Goal: Task Accomplishment & Management: Complete application form

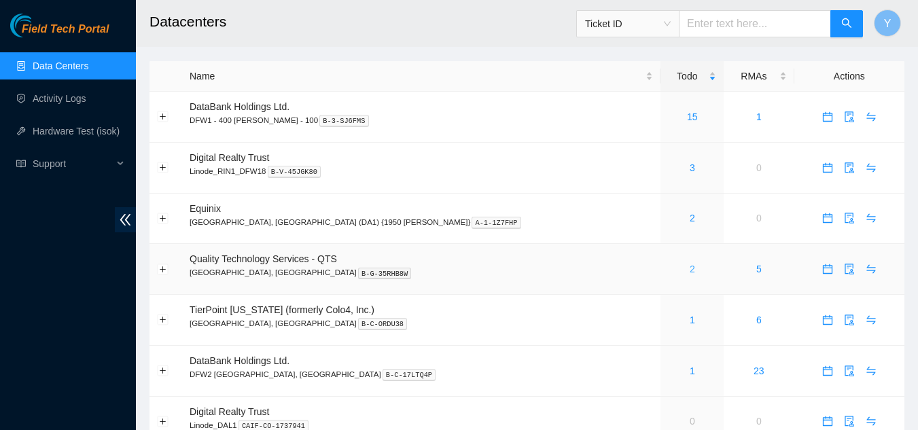
click at [689, 268] on link "2" at bounding box center [691, 269] width 5 height 11
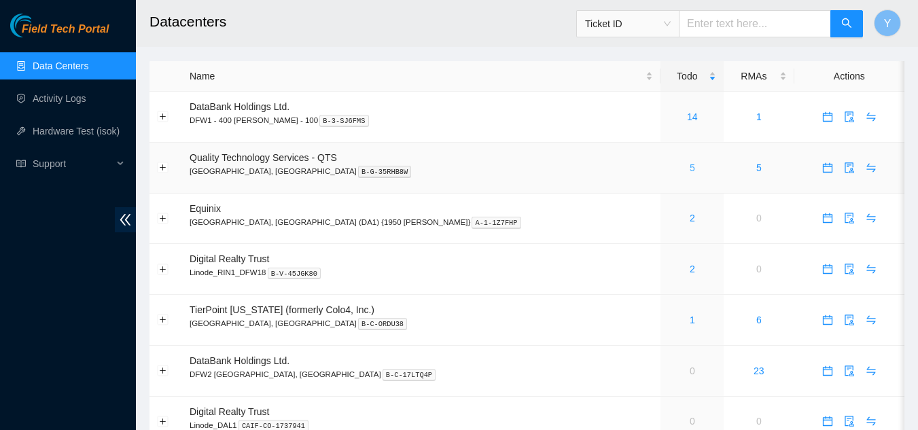
click at [689, 170] on link "5" at bounding box center [691, 167] width 5 height 11
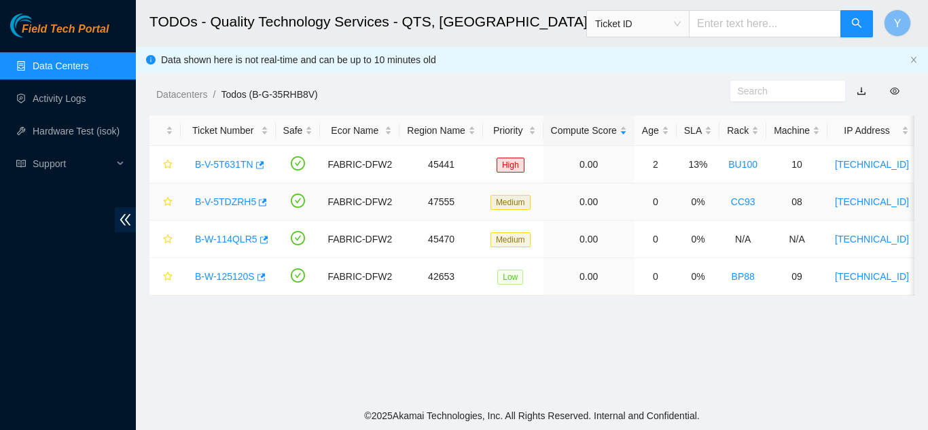
click at [228, 201] on link "B-V-5TDZRH5" at bounding box center [225, 201] width 61 height 11
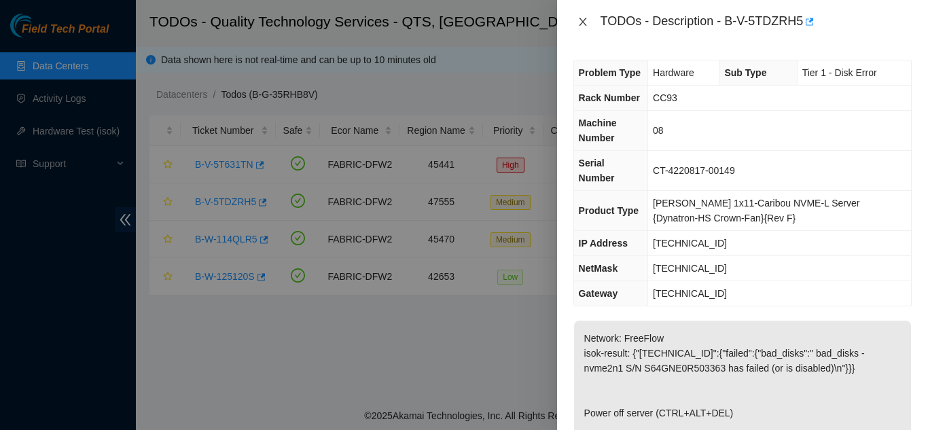
click at [581, 23] on icon "close" at bounding box center [582, 22] width 7 height 8
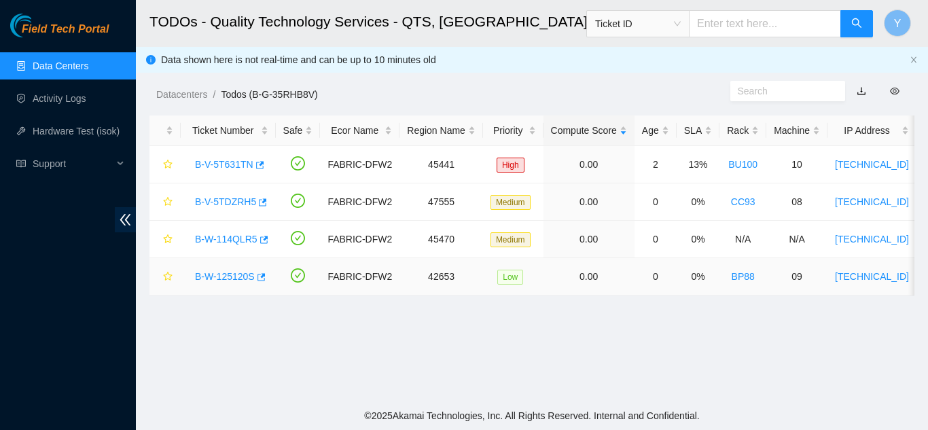
click at [218, 276] on link "B-W-125120S" at bounding box center [225, 276] width 60 height 11
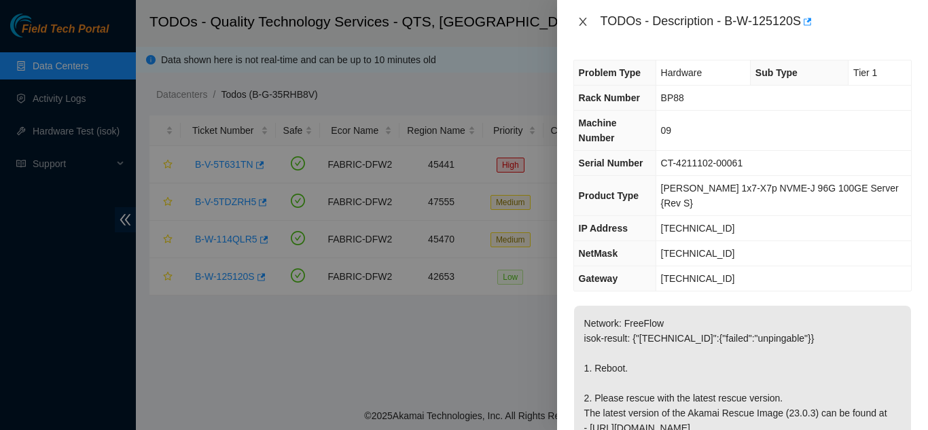
click at [583, 26] on icon "close" at bounding box center [582, 21] width 11 height 11
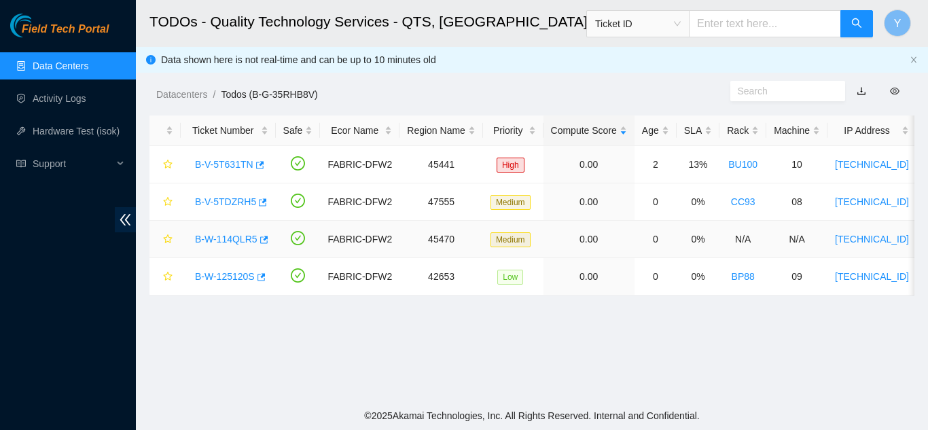
click at [227, 236] on link "B-W-114QLR5" at bounding box center [226, 239] width 62 height 11
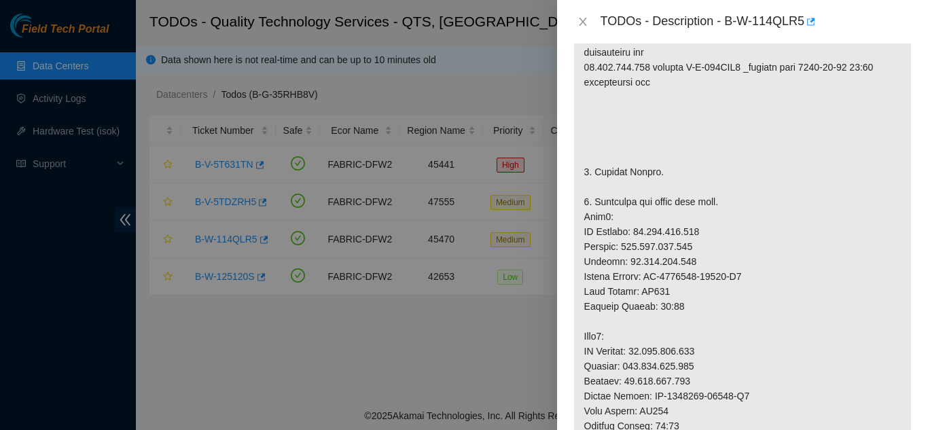
scroll to position [340, 0]
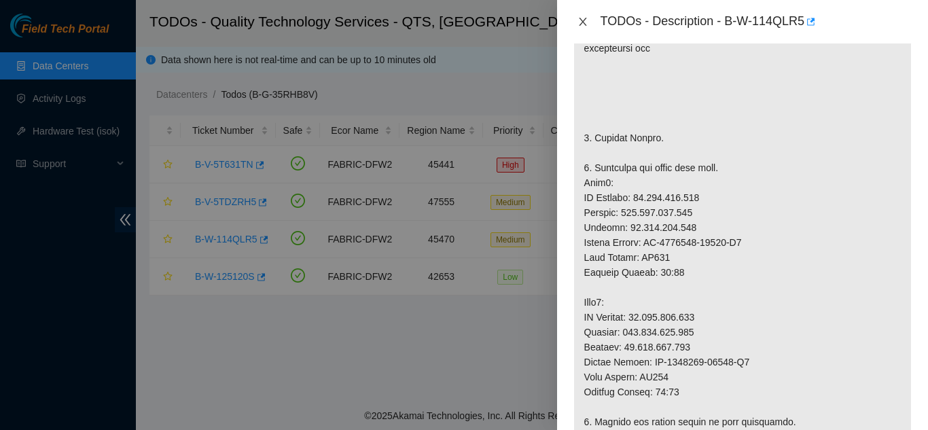
click at [585, 25] on icon "close" at bounding box center [582, 22] width 7 height 8
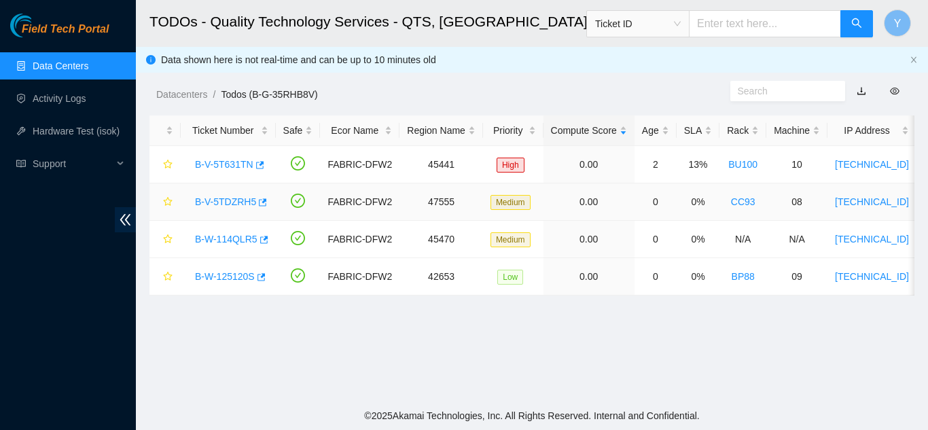
scroll to position [384, 0]
click at [229, 198] on link "B-V-5TDZRH5" at bounding box center [225, 201] width 61 height 11
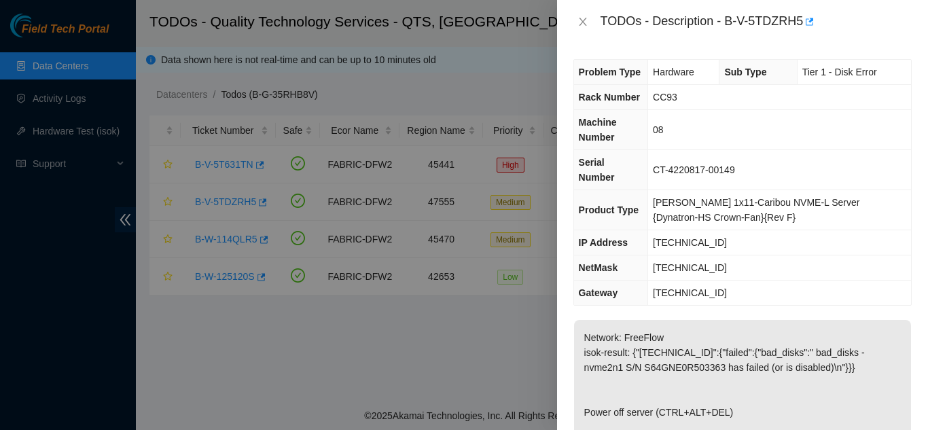
scroll to position [0, 0]
click at [581, 22] on icon "close" at bounding box center [582, 21] width 11 height 11
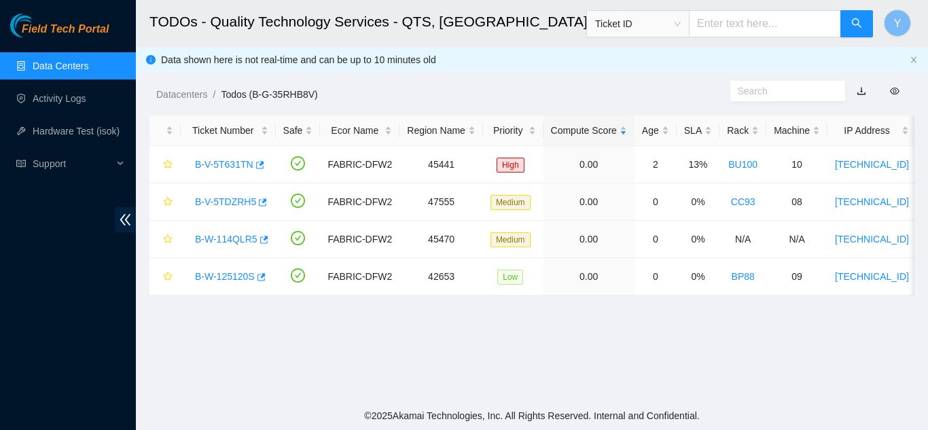
click at [79, 64] on link "Data Centers" at bounding box center [61, 65] width 56 height 11
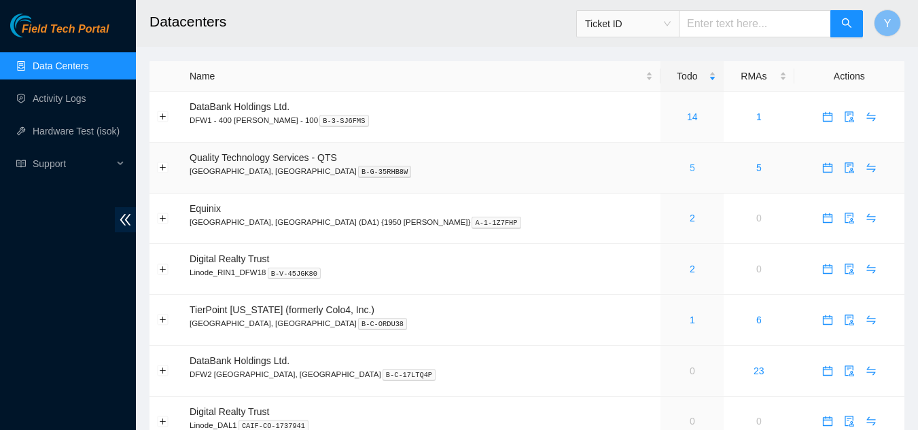
click at [689, 168] on link "5" at bounding box center [691, 167] width 5 height 11
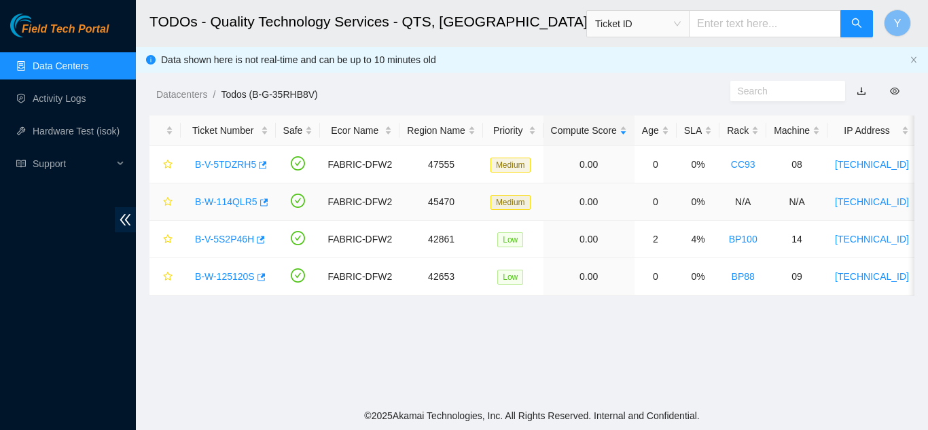
click at [229, 202] on link "B-W-114QLR5" at bounding box center [226, 201] width 62 height 11
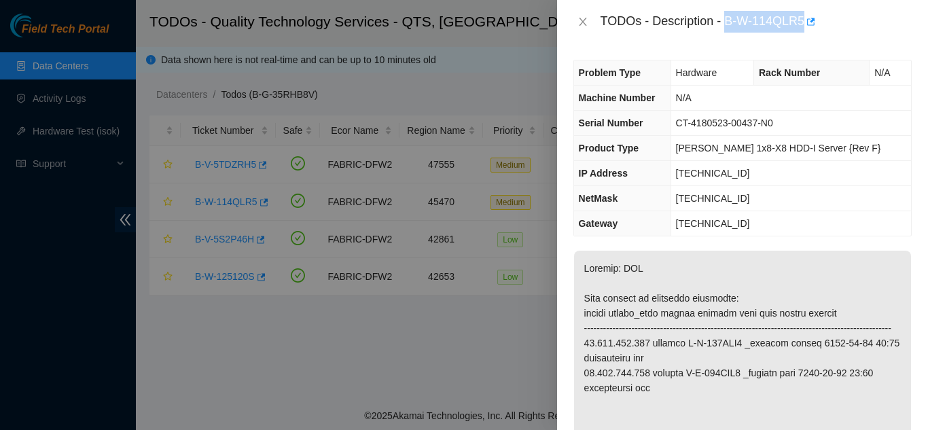
drag, startPoint x: 725, startPoint y: 21, endPoint x: 802, endPoint y: 14, distance: 77.0
click at [802, 13] on div "TODOs - Description - B-W-114QLR5" at bounding box center [755, 22] width 311 height 22
copy div "B-W-114QLR5"
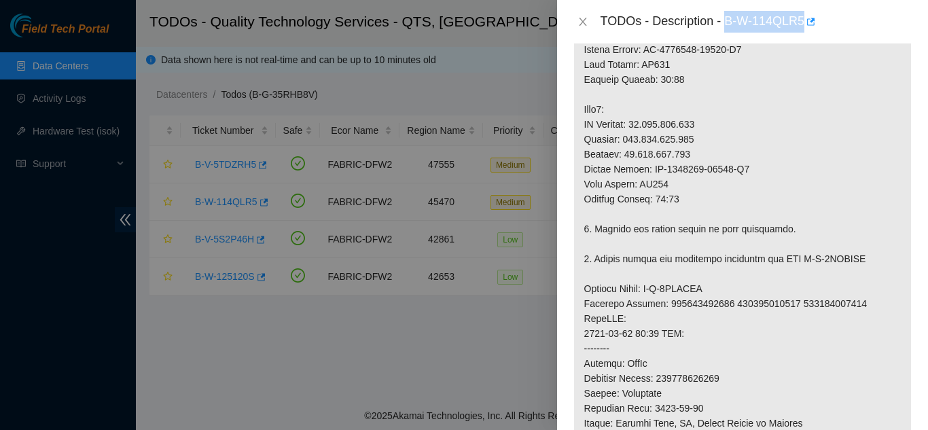
scroll to position [543, 0]
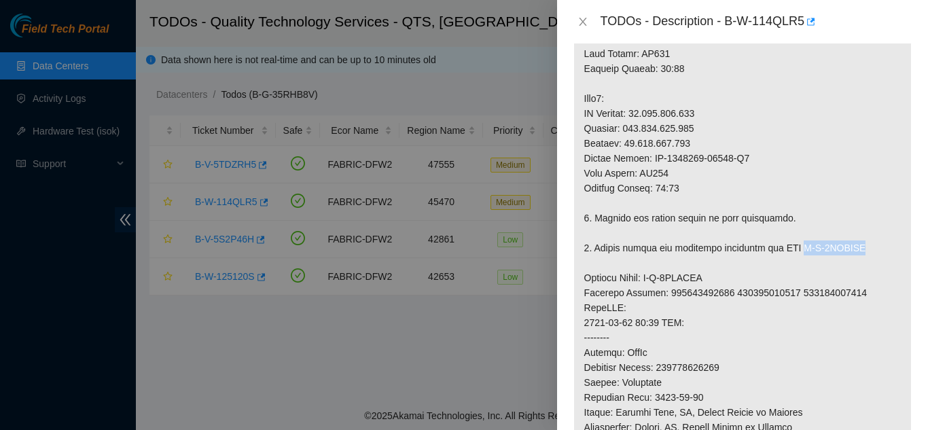
drag, startPoint x: 793, startPoint y: 264, endPoint x: 852, endPoint y: 261, distance: 59.1
click at [852, 261] on p at bounding box center [742, 203] width 337 height 992
copy p "B-V-5SVXFRP"
drag, startPoint x: 646, startPoint y: 293, endPoint x: 708, endPoint y: 288, distance: 62.7
click at [708, 288] on p at bounding box center [742, 203] width 337 height 992
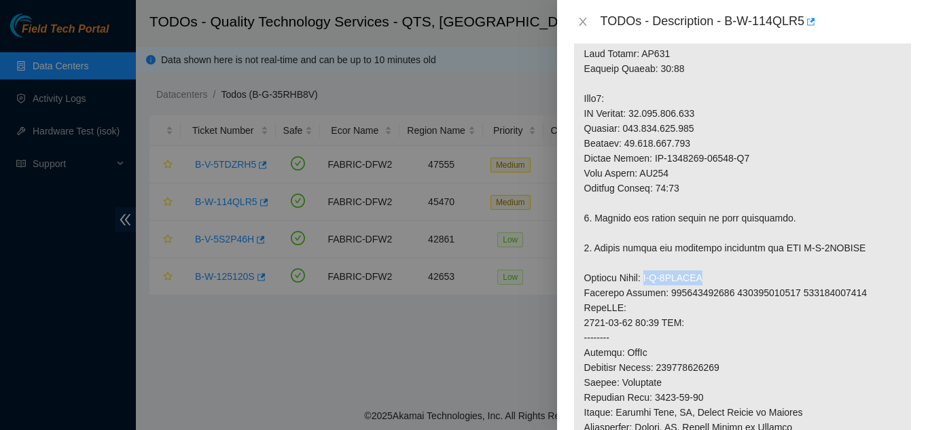
copy p "B-V-5SVXFQC"
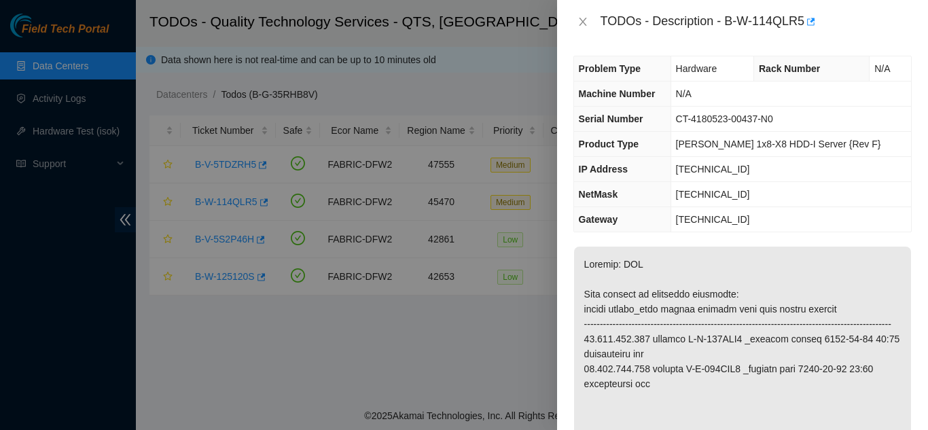
scroll to position [0, 0]
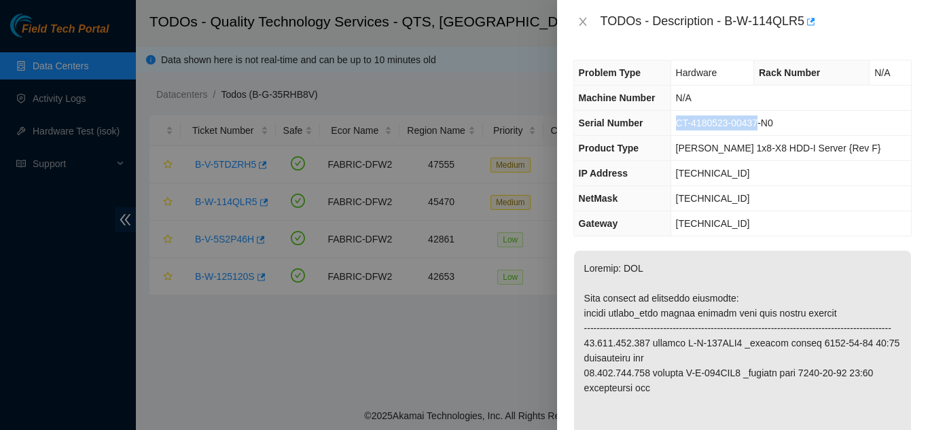
drag, startPoint x: 696, startPoint y: 122, endPoint x: 780, endPoint y: 116, distance: 83.7
click at [780, 116] on td "CT-4180523-00437-N0" at bounding box center [790, 123] width 240 height 25
copy span "CT-4180523-00437"
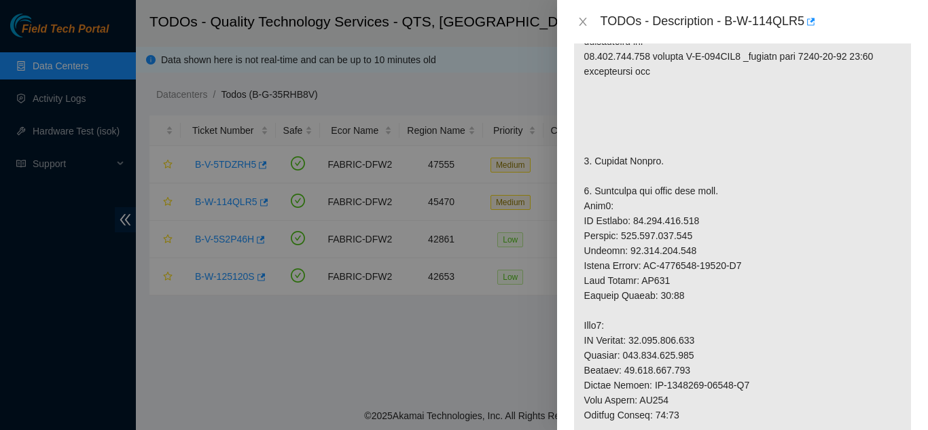
scroll to position [340, 0]
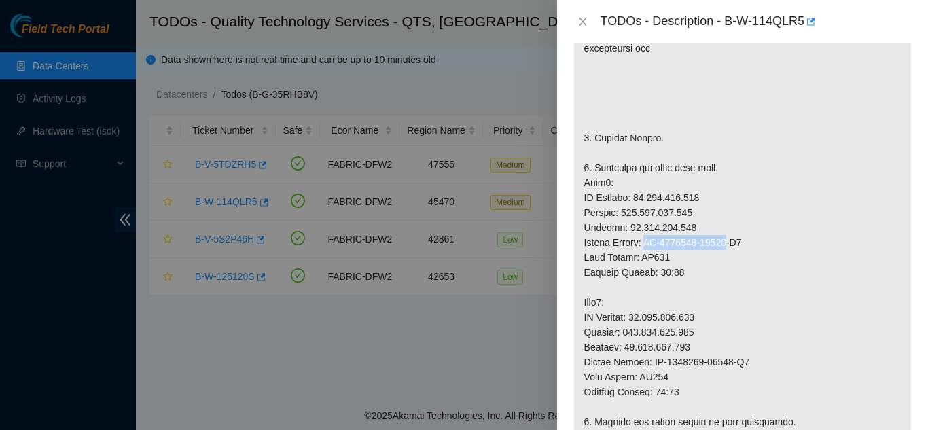
drag, startPoint x: 648, startPoint y: 259, endPoint x: 728, endPoint y: 262, distance: 80.2
click at [728, 262] on p at bounding box center [742, 407] width 337 height 992
copy p "CT-4180524-00262"
click at [581, 24] on icon "close" at bounding box center [582, 22] width 7 height 8
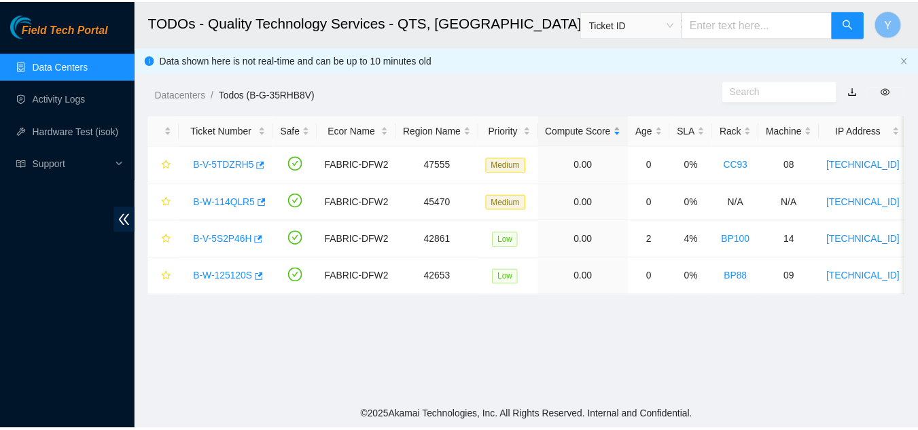
scroll to position [384, 0]
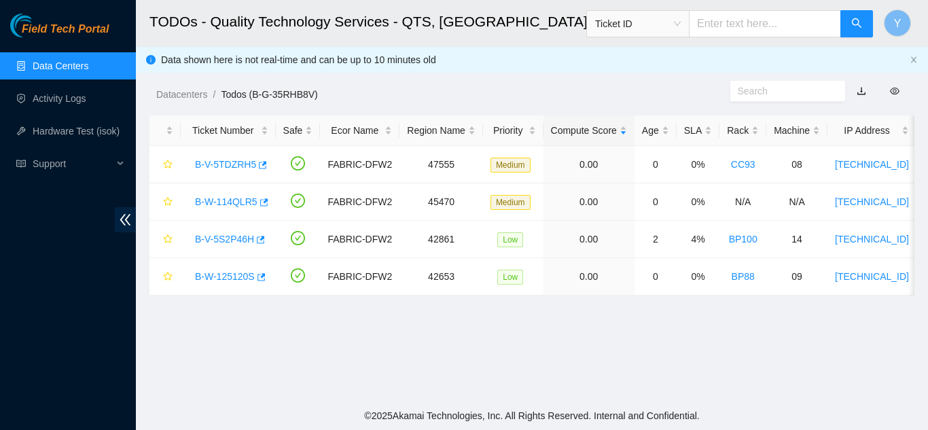
click at [77, 65] on link "Data Centers" at bounding box center [61, 65] width 56 height 11
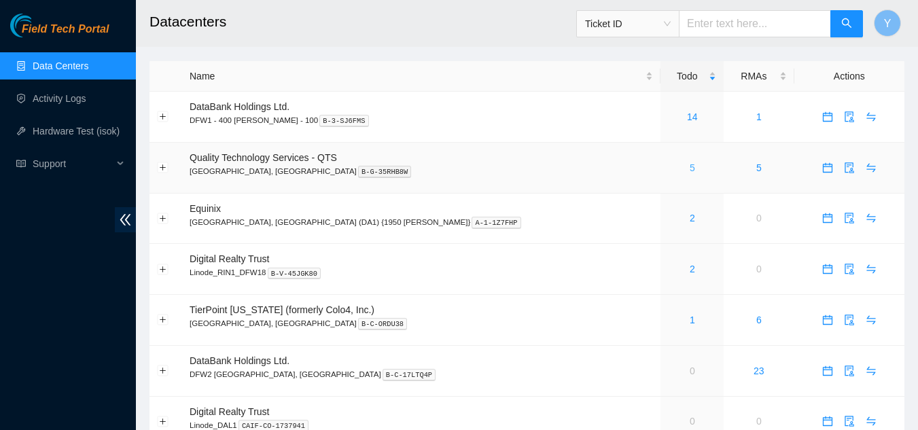
click at [689, 168] on link "5" at bounding box center [691, 167] width 5 height 11
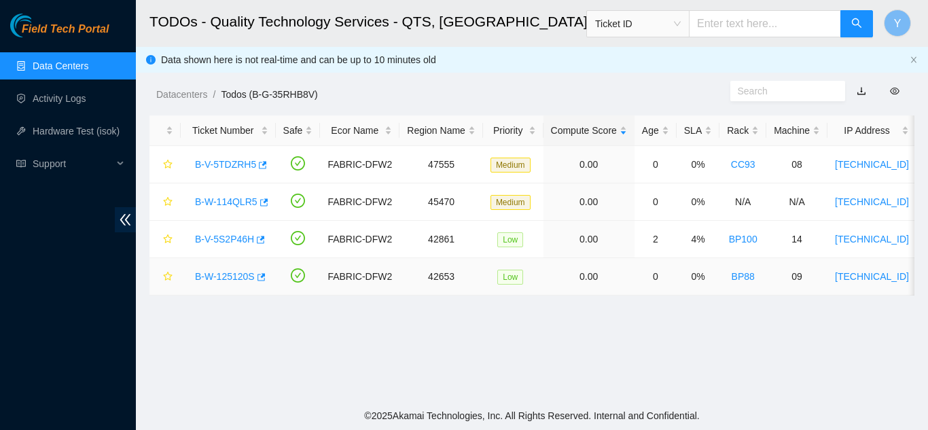
click at [232, 276] on link "B-W-125120S" at bounding box center [225, 276] width 60 height 11
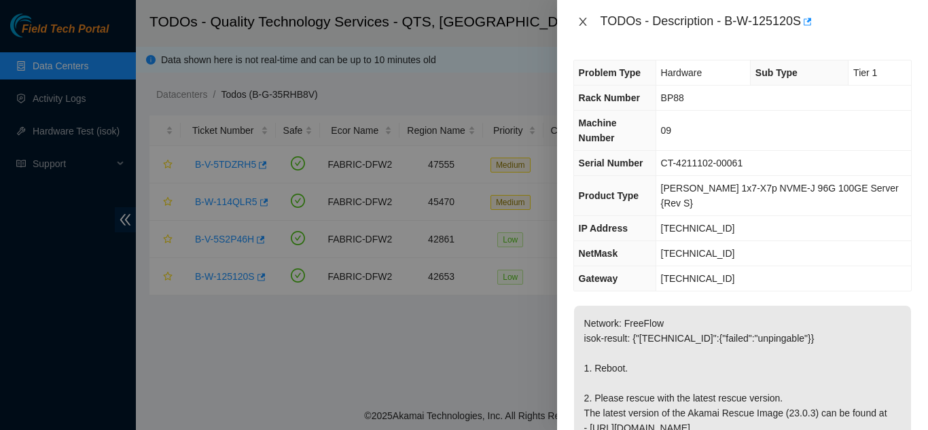
click at [584, 26] on icon "close" at bounding box center [582, 21] width 11 height 11
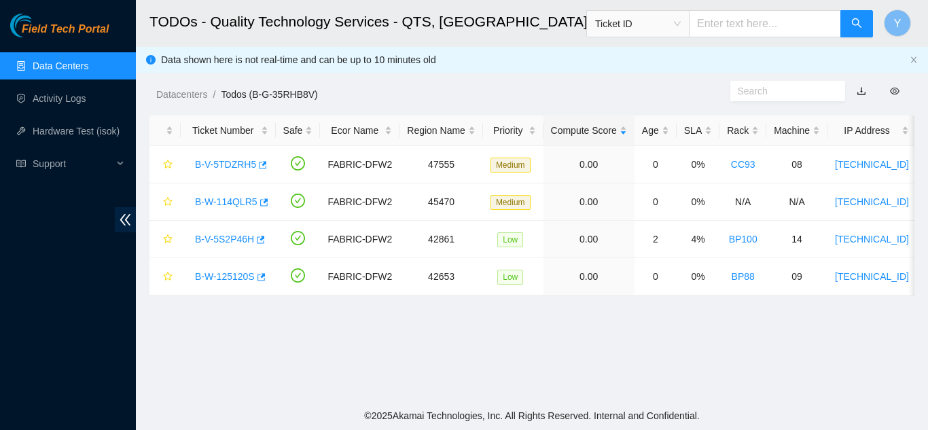
click at [74, 62] on link "Data Centers" at bounding box center [61, 65] width 56 height 11
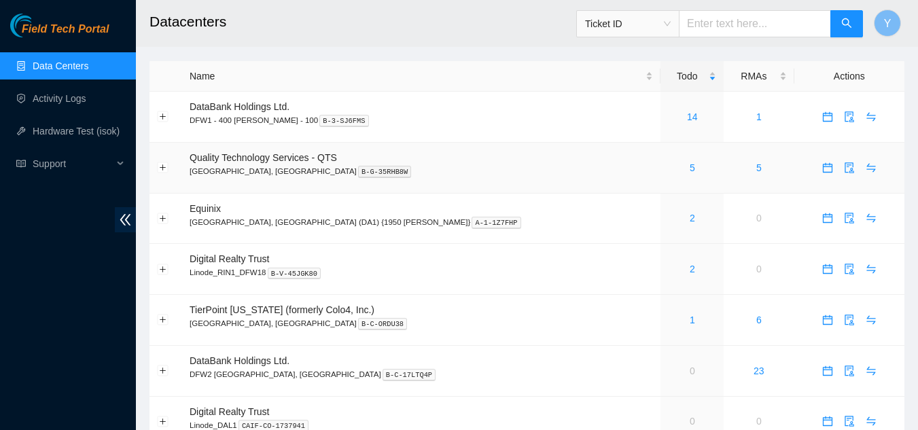
click at [225, 159] on span "Quality Technology Services - QTS" at bounding box center [262, 157] width 147 height 11
click at [162, 169] on button "Expand row" at bounding box center [163, 167] width 11 height 11
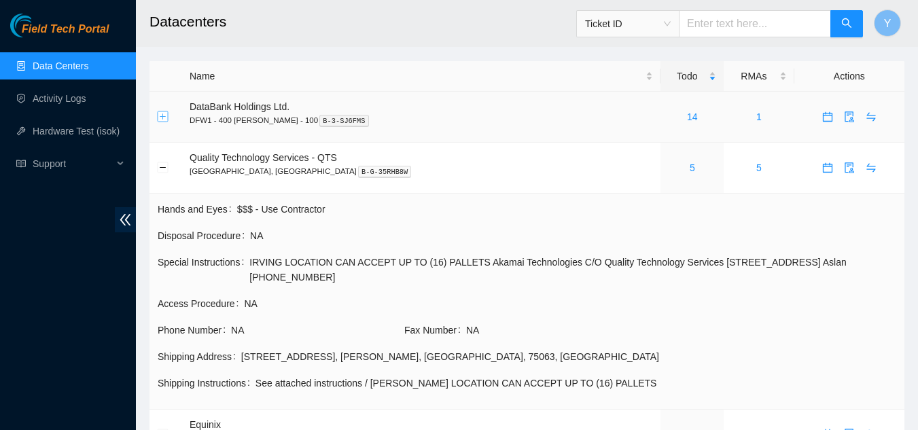
click at [163, 115] on button "Expand row" at bounding box center [163, 116] width 11 height 11
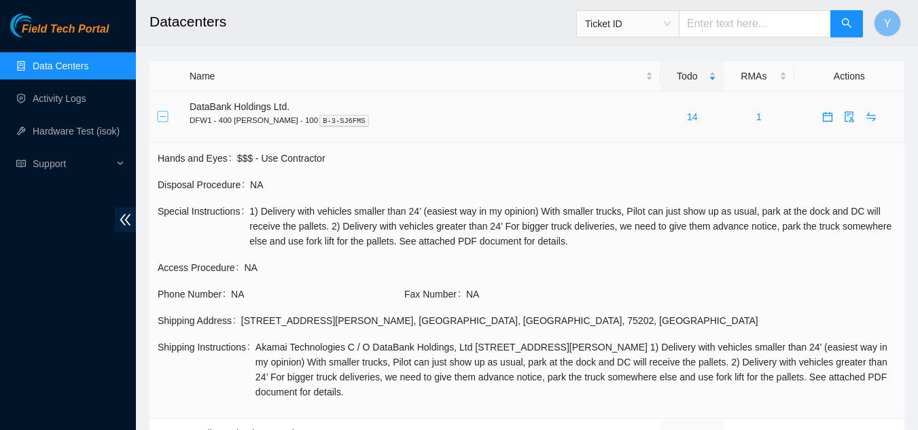
click at [164, 117] on button "Collapse row" at bounding box center [163, 116] width 11 height 11
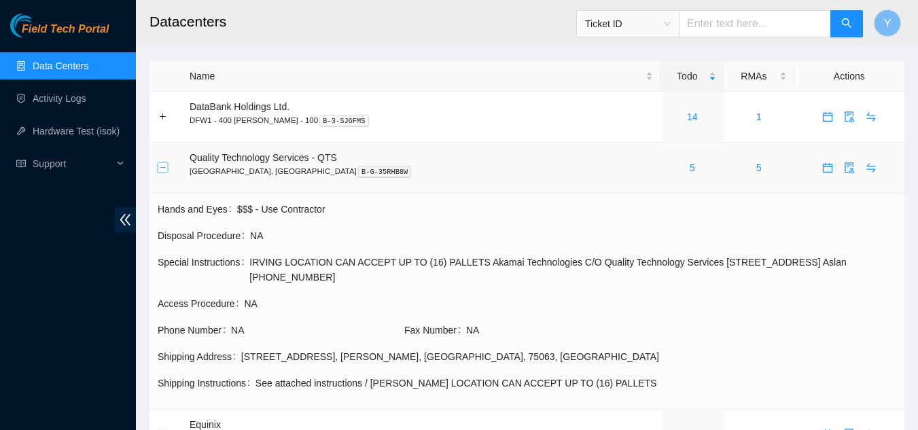
click at [164, 168] on button "Collapse row" at bounding box center [163, 167] width 11 height 11
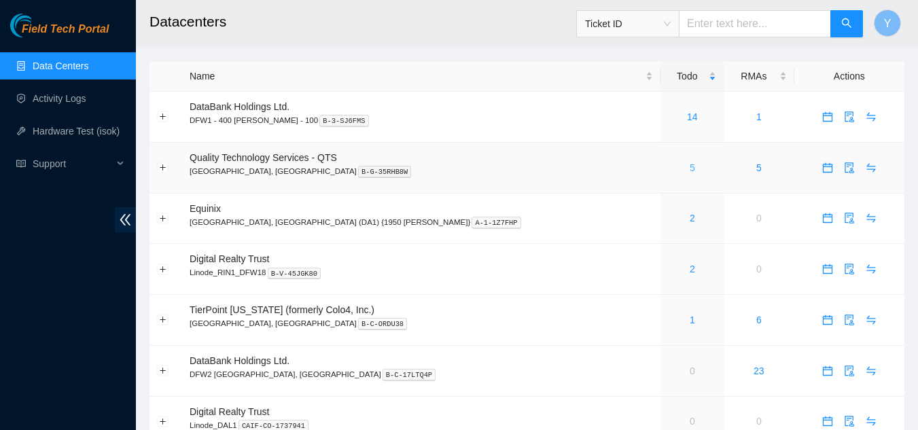
click at [689, 171] on link "5" at bounding box center [691, 167] width 5 height 11
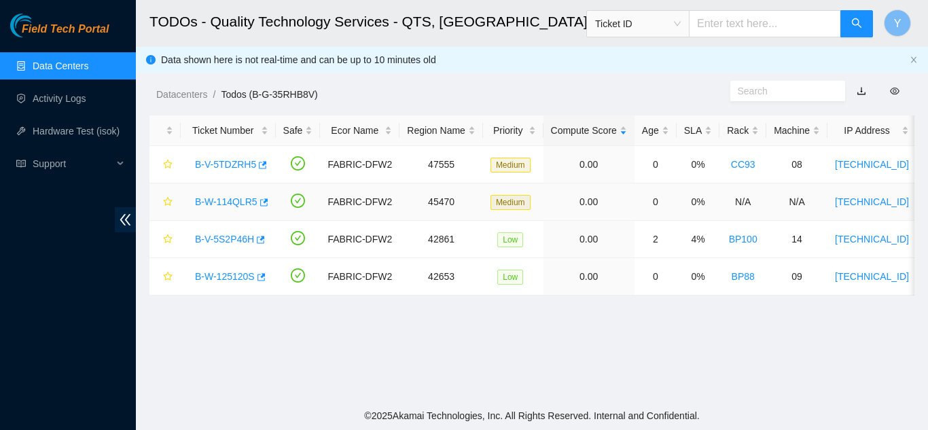
click at [221, 200] on link "B-W-114QLR5" at bounding box center [226, 201] width 62 height 11
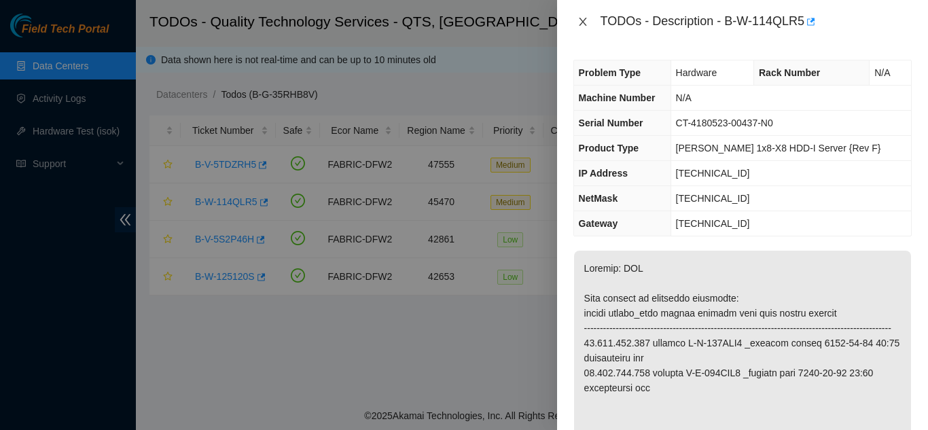
click at [581, 22] on icon "close" at bounding box center [582, 21] width 11 height 11
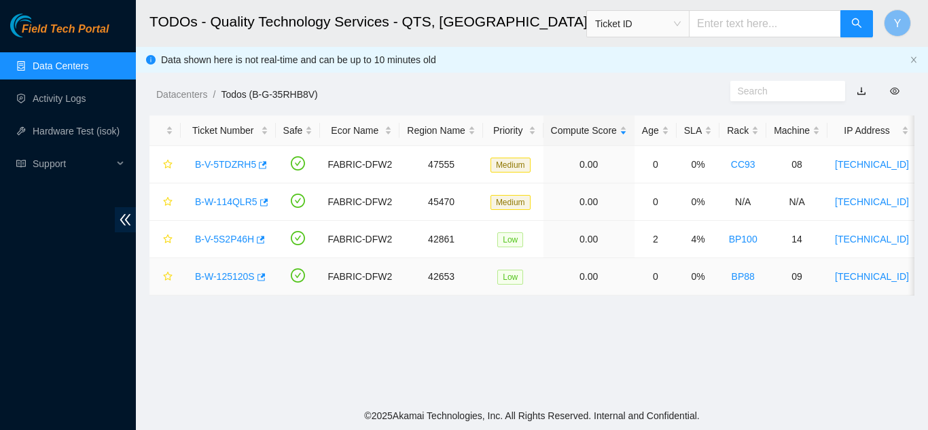
click at [224, 271] on link "B-W-125120S" at bounding box center [225, 276] width 60 height 11
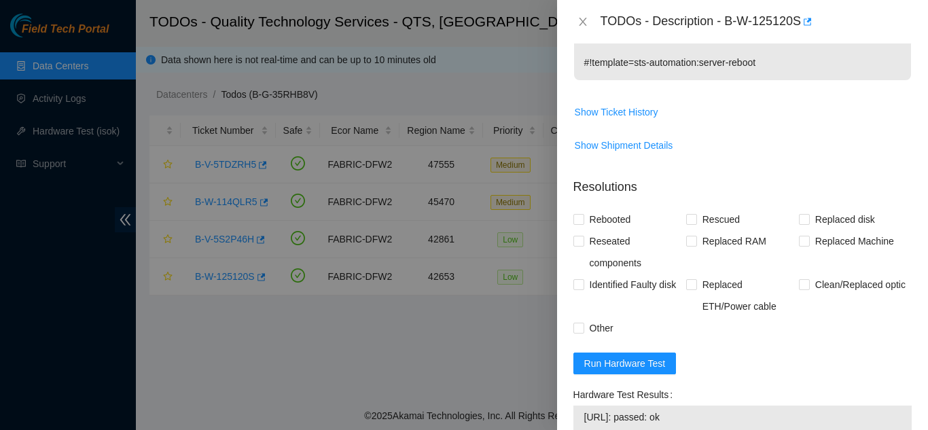
scroll to position [445, 0]
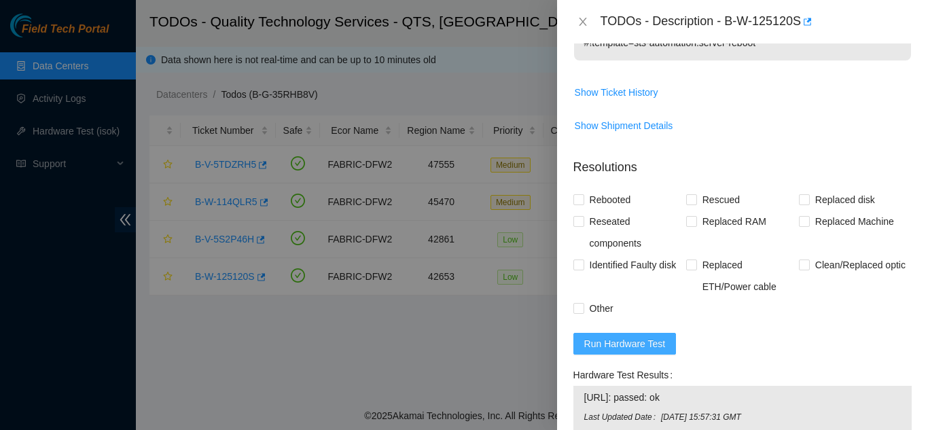
click at [621, 333] on button "Run Hardware Test" at bounding box center [624, 344] width 103 height 22
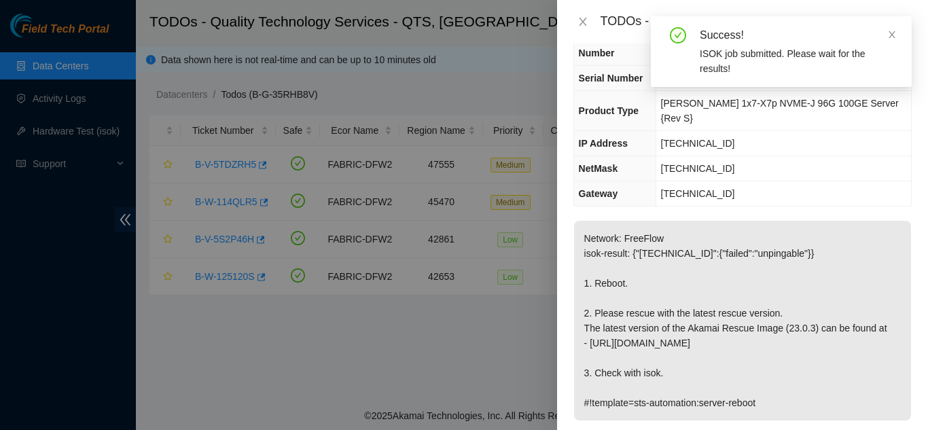
scroll to position [0, 0]
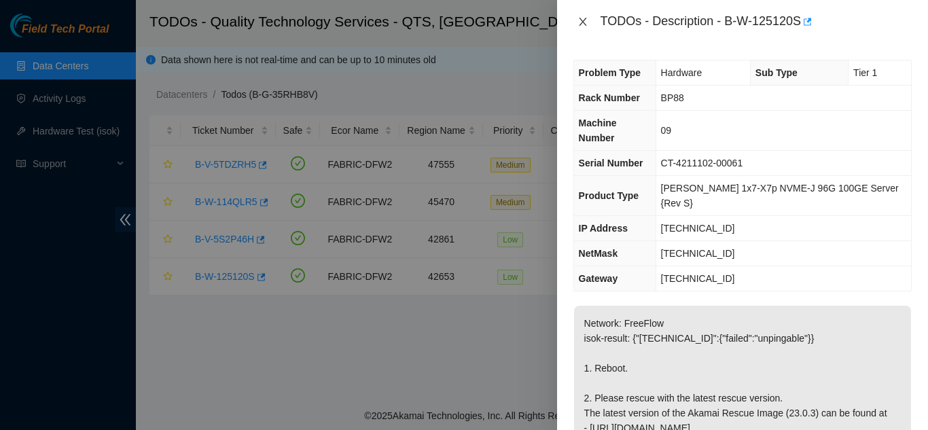
click at [579, 21] on icon "close" at bounding box center [582, 21] width 11 height 11
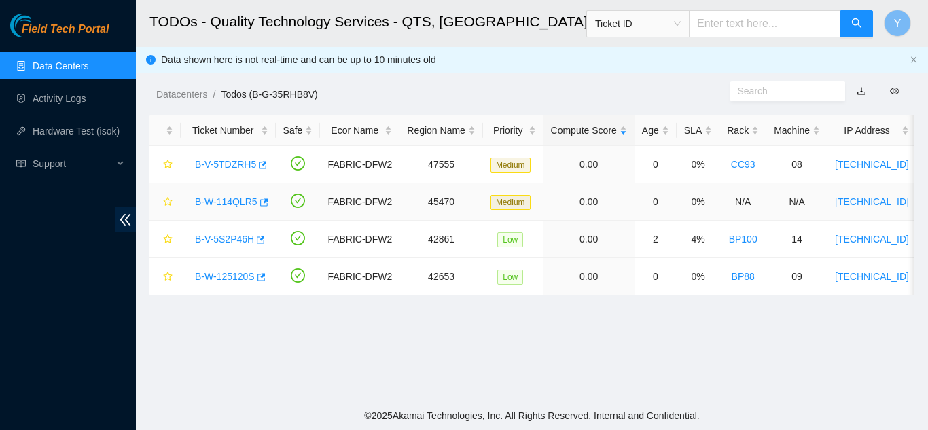
click at [238, 201] on link "B-W-114QLR5" at bounding box center [226, 201] width 62 height 11
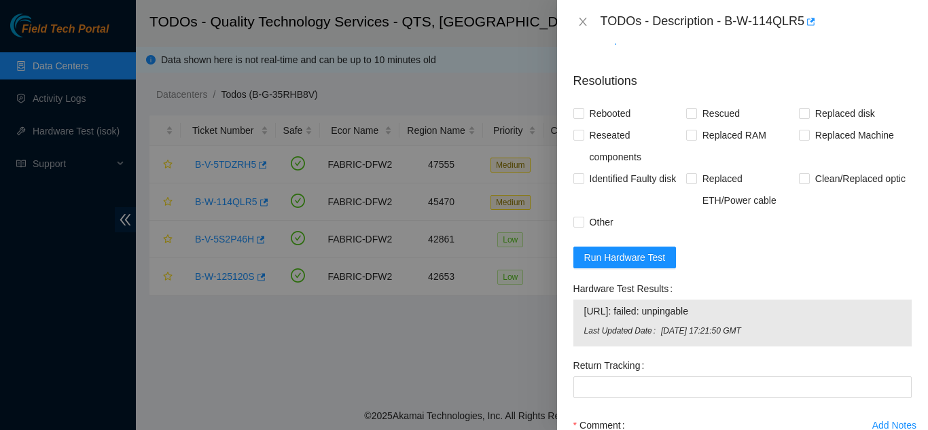
scroll to position [1269, 0]
click at [623, 264] on span "Run Hardware Test" at bounding box center [624, 256] width 81 height 15
click at [581, 117] on input "Rebooted" at bounding box center [578, 112] width 10 height 10
checkbox input "true"
click at [689, 117] on input "Rescued" at bounding box center [691, 112] width 10 height 10
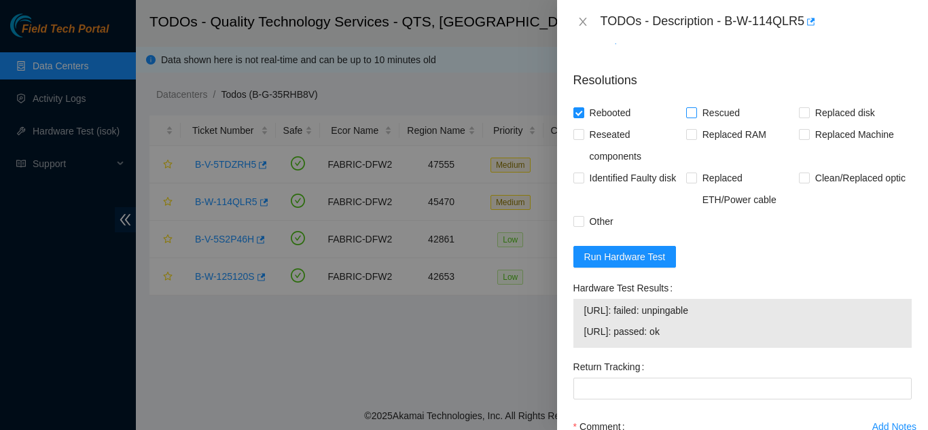
checkbox input "true"
click at [801, 140] on span at bounding box center [804, 134] width 11 height 11
click at [801, 139] on input "Replaced Machine" at bounding box center [804, 134] width 10 height 10
checkbox input "true"
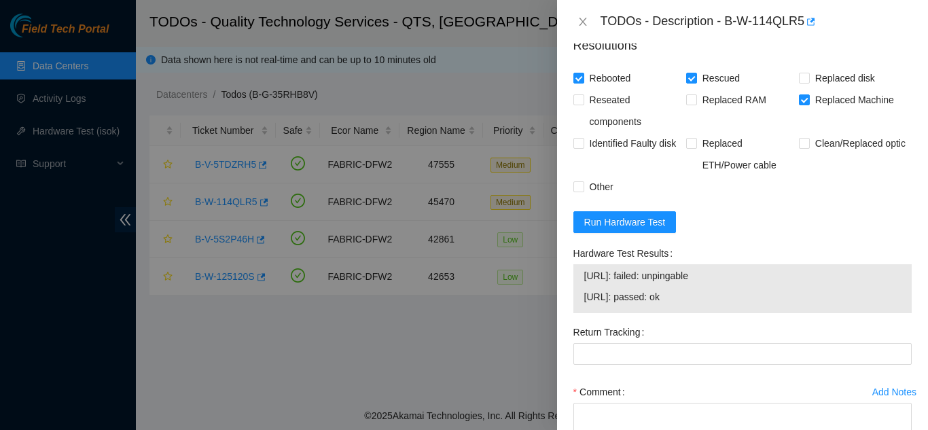
scroll to position [1337, 0]
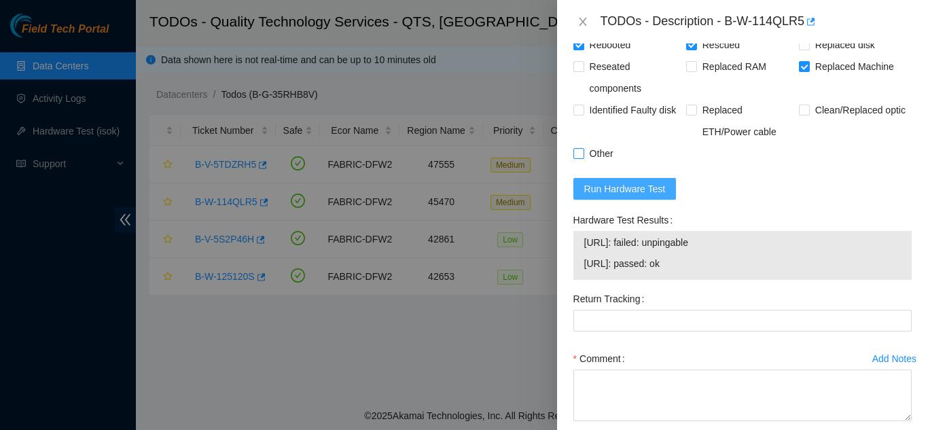
drag, startPoint x: 581, startPoint y: 168, endPoint x: 602, endPoint y: 195, distance: 33.8
click at [582, 158] on input "Other" at bounding box center [578, 153] width 10 height 10
checkbox input "true"
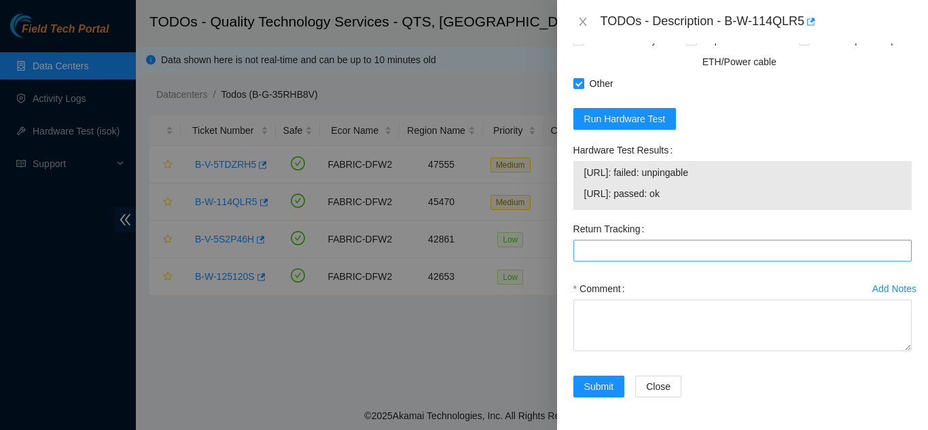
scroll to position [1421, 0]
click at [620, 253] on Tracking "Return Tracking" at bounding box center [742, 251] width 338 height 22
type Tracking "9612018969028700237636"
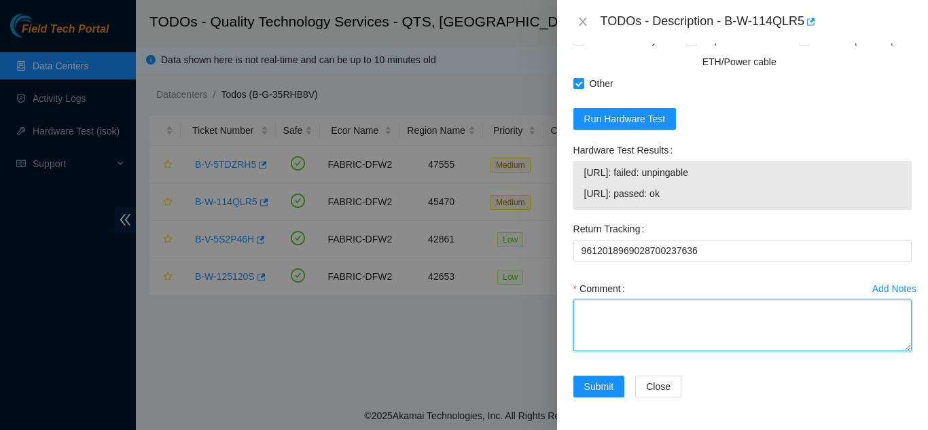
click at [614, 323] on textarea "Comment" at bounding box center [742, 326] width 338 height 52
paste textarea "Shut down machine properly, located faulty disk and replaced with new disk (S/N…"
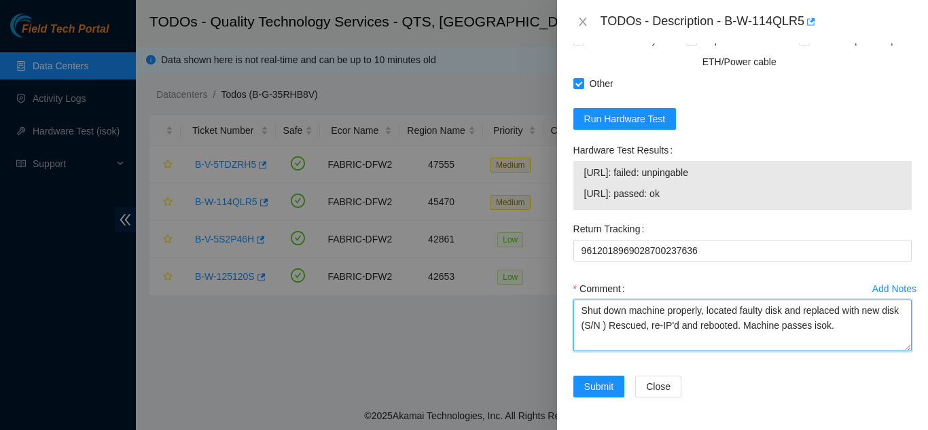
drag, startPoint x: 621, startPoint y: 326, endPoint x: 640, endPoint y: 332, distance: 20.0
click at [622, 326] on textarea "Shut down machine properly, located faulty disk and replaced with new disk (S/N…" at bounding box center [742, 326] width 338 height 52
paste textarea "CT-4180524-00262"
click at [784, 309] on textarea "Shut down machine properly, located faulty disk and replaced with new disk (CT-…" at bounding box center [742, 326] width 338 height 52
click at [617, 324] on textarea "Shut down machine properly, located faulty machine and replaced with new disk (…" at bounding box center [742, 326] width 338 height 52
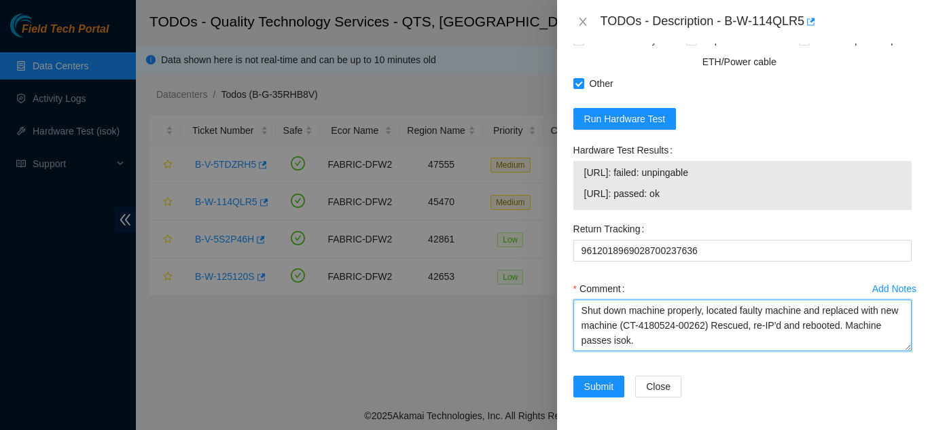
drag, startPoint x: 646, startPoint y: 342, endPoint x: 670, endPoint y: 334, distance: 25.1
click at [647, 342] on textarea "Shut down machine properly, located faulty machine and replaced with new machin…" at bounding box center [742, 326] width 338 height 52
click at [672, 338] on textarea "Shut down machine properly, located faulty machine and replaced with new machin…" at bounding box center [742, 326] width 338 height 52
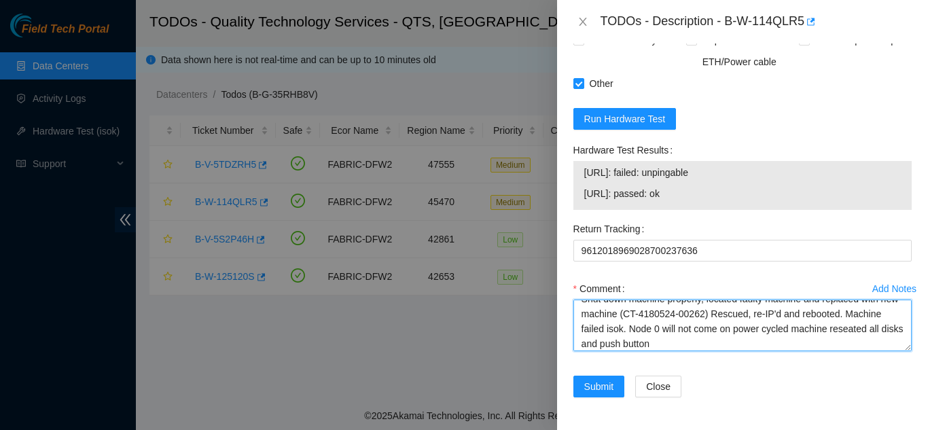
click at [671, 341] on textarea "Shut down machine properly, located faulty machine and replaced with new machin…" at bounding box center [742, 326] width 338 height 52
click at [772, 342] on textarea "Shut down machine properly, located faulty machine and replaced with new machin…" at bounding box center [742, 326] width 338 height 52
type textarea "Shut down machine properly, located faulty machine and replaced with new machin…"
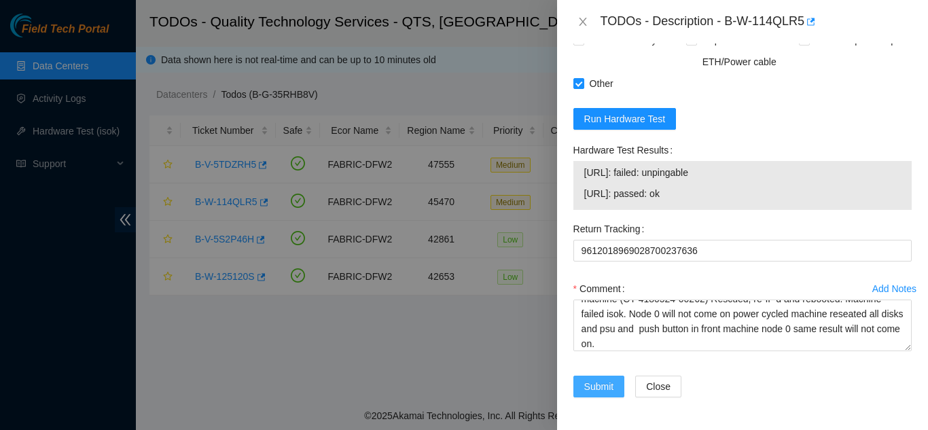
click at [599, 385] on span "Submit" at bounding box center [599, 386] width 30 height 15
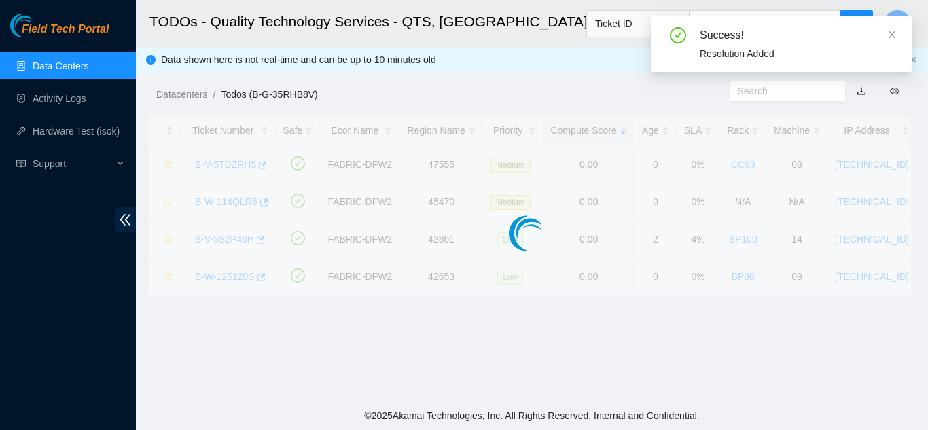
scroll to position [416, 0]
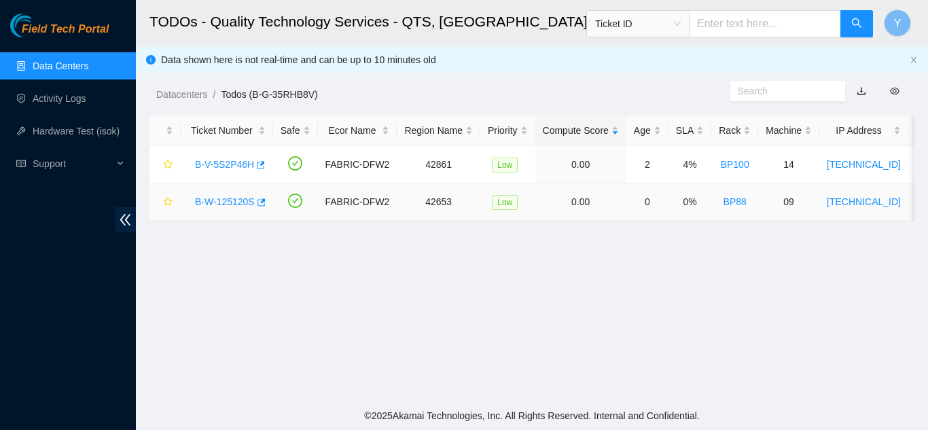
click at [219, 202] on link "B-W-125120S" at bounding box center [225, 201] width 60 height 11
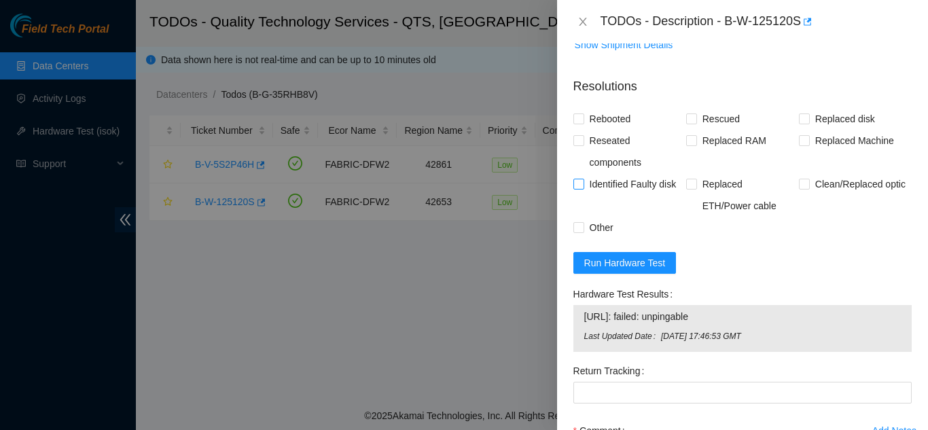
scroll to position [502, 0]
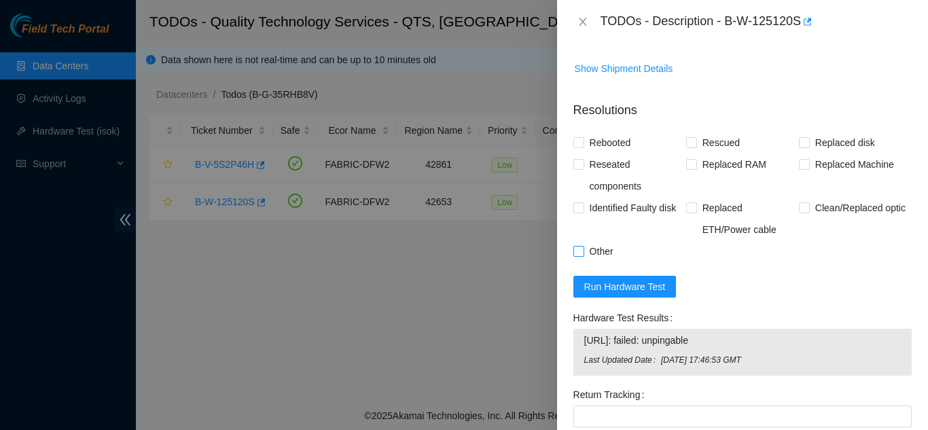
click at [577, 246] on input "Other" at bounding box center [578, 251] width 10 height 10
checkbox input "true"
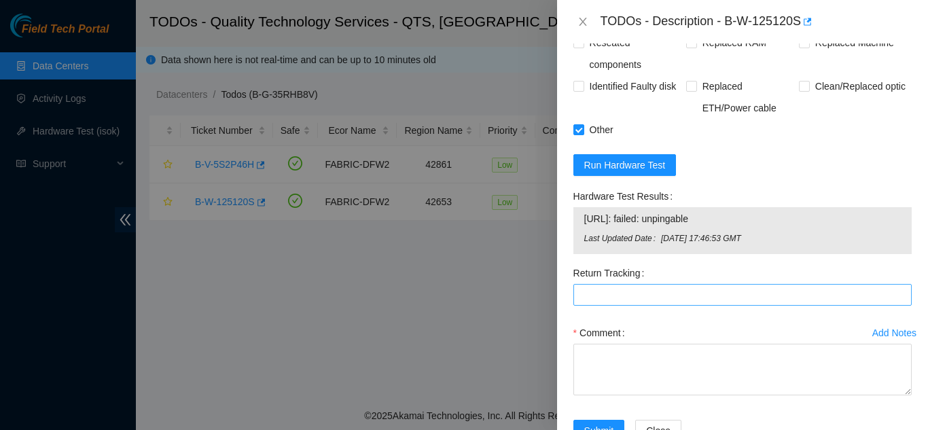
scroll to position [638, 0]
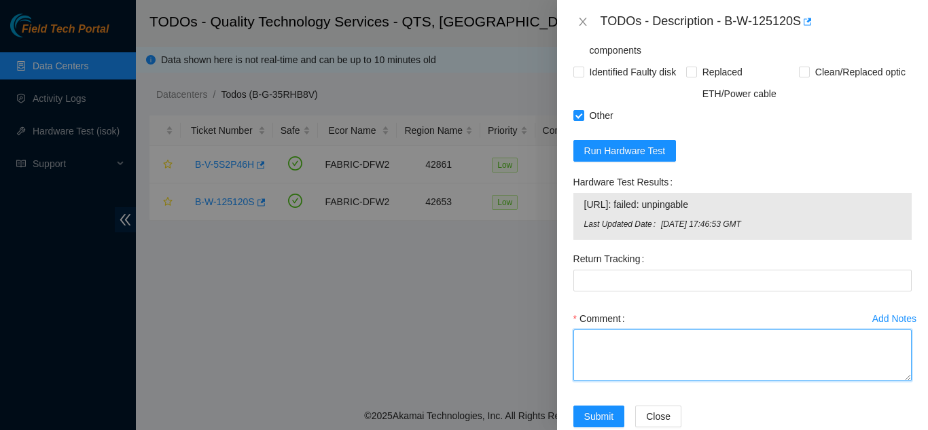
click at [596, 329] on textarea "Comment" at bounding box center [742, 355] width 338 height 52
paste textarea "found with no video and blinking red light on psu"
paste textarea "blinking light on psu persists"
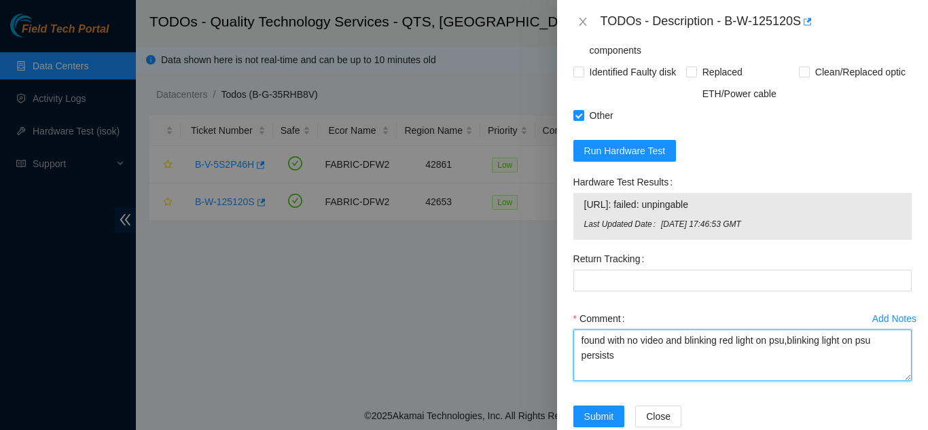
drag, startPoint x: 789, startPoint y: 311, endPoint x: 796, endPoint y: 312, distance: 6.9
click at [791, 329] on textarea "found with no video and blinking red light on psu,blinking light on psu persists" at bounding box center [742, 355] width 338 height 52
type textarea "found with no video and blinking red light on psu, power cycled and reseated ps…"
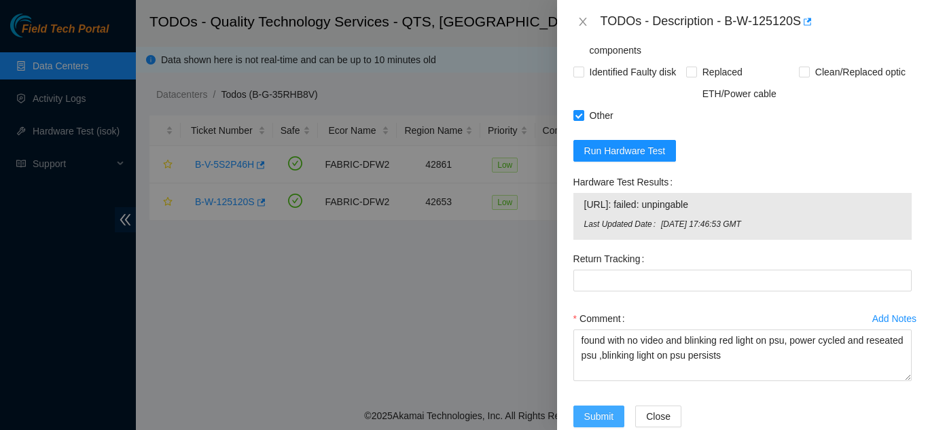
click at [591, 409] on span "Submit" at bounding box center [599, 416] width 30 height 15
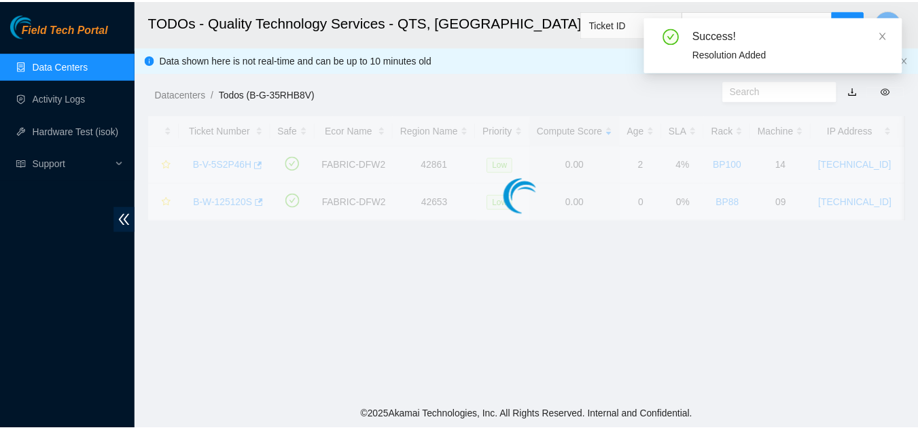
scroll to position [416, 0]
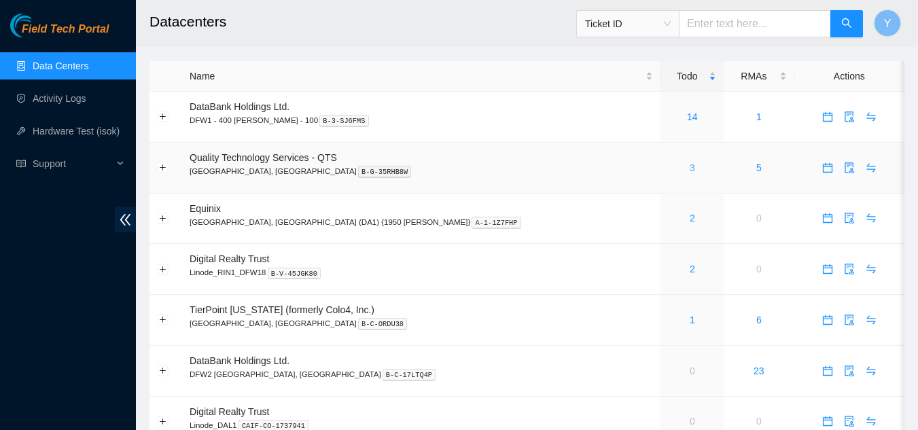
click at [689, 167] on link "3" at bounding box center [691, 167] width 5 height 11
